Goal: Task Accomplishment & Management: Manage account settings

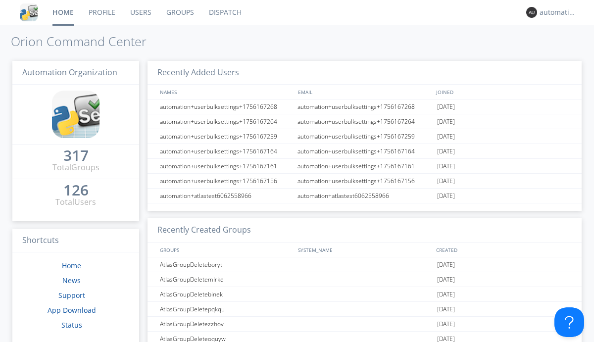
click at [224, 12] on link "Dispatch" at bounding box center [226, 12] width 48 height 25
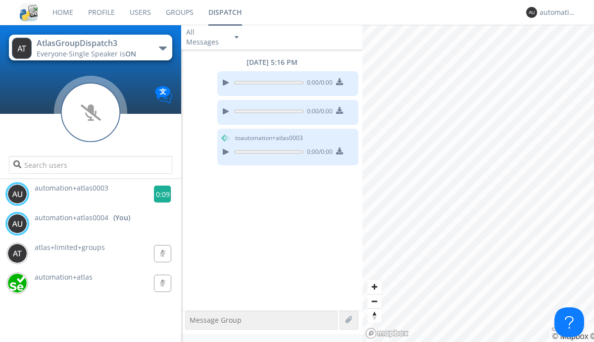
click at [159, 194] on g at bounding box center [162, 194] width 17 height 17
click at [556, 12] on div "automation+atlas0004" at bounding box center [558, 12] width 37 height 10
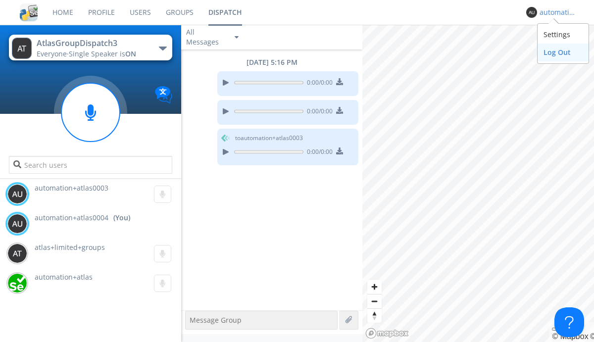
click at [563, 52] on div "Log Out" at bounding box center [563, 53] width 51 height 18
